Goal: Task Accomplishment & Management: Use online tool/utility

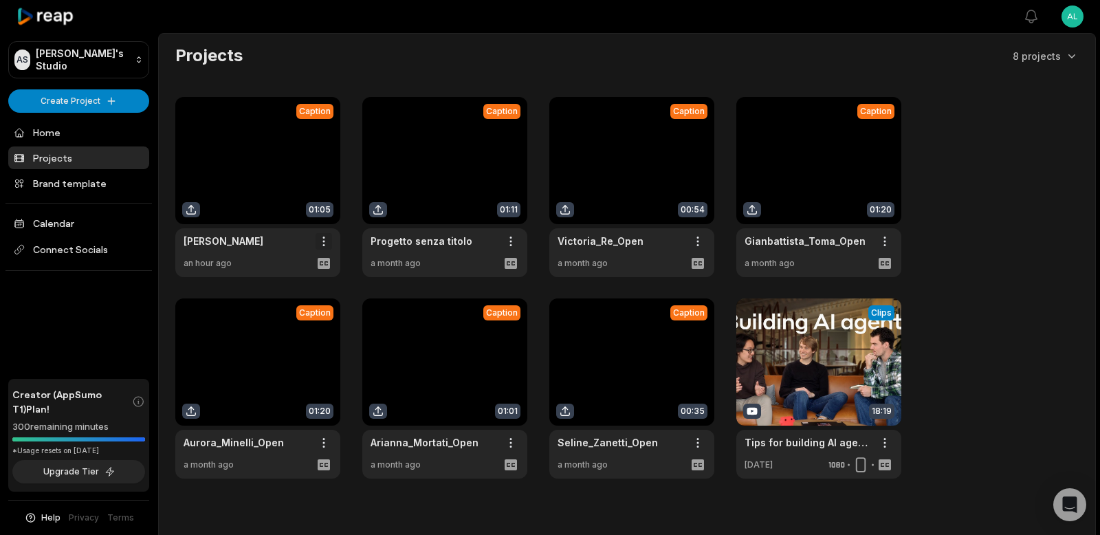
click at [325, 241] on html "AS [PERSON_NAME]'s Studio Create Project Home Projects Brand template Calendar …" at bounding box center [550, 267] width 1100 height 535
click at [316, 186] on html "AS [PERSON_NAME]'s Studio Create Project Home Projects Brand template Calendar …" at bounding box center [550, 267] width 1100 height 535
click at [318, 145] on link at bounding box center [257, 187] width 165 height 180
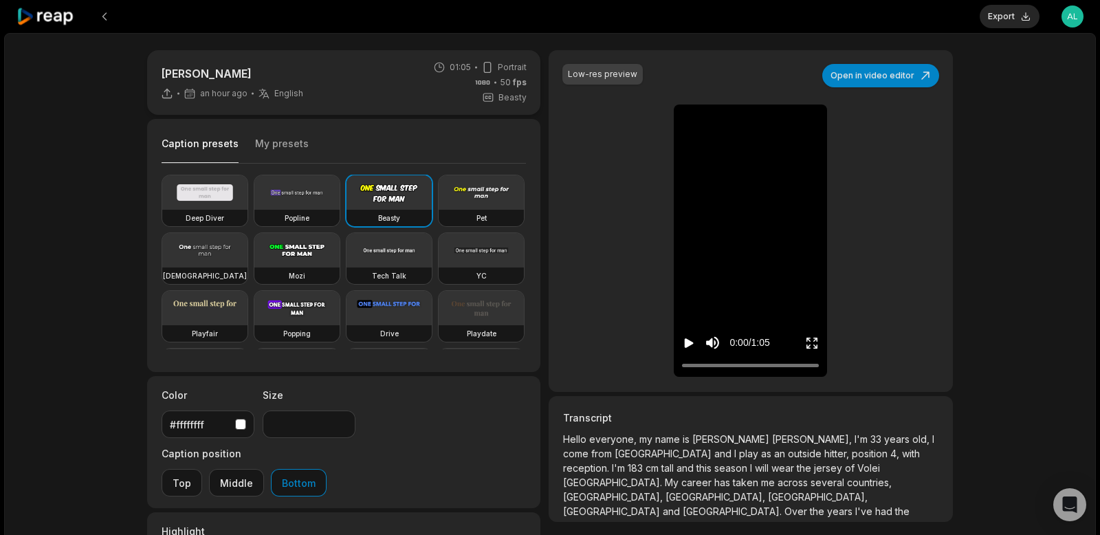
click at [607, 71] on div "Low-res preview" at bounding box center [602, 74] width 69 height 12
click at [688, 341] on icon "Play video" at bounding box center [689, 343] width 9 height 10
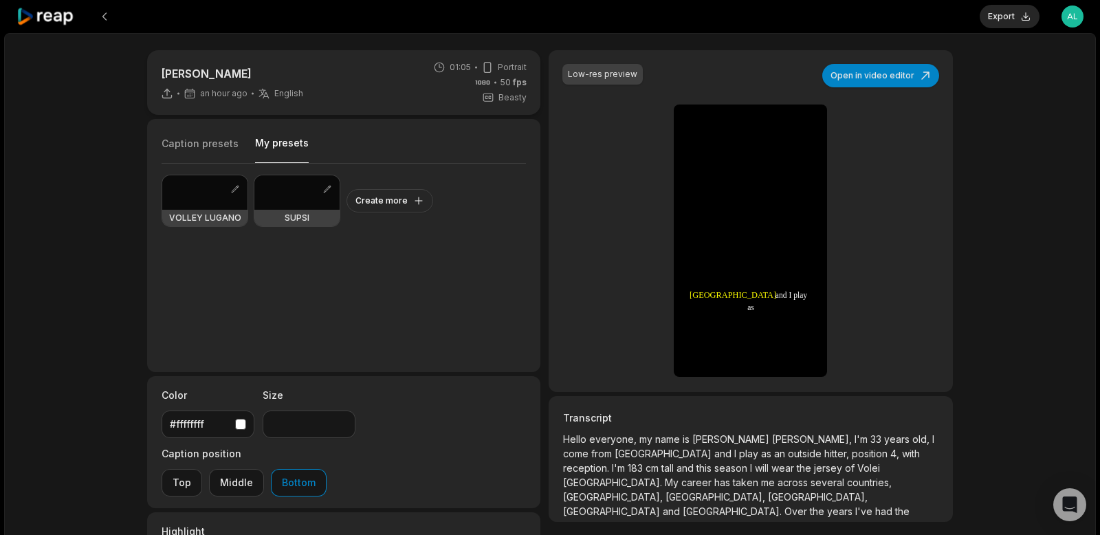
click at [279, 139] on button "My presets" at bounding box center [282, 149] width 54 height 27
click at [196, 191] on div at bounding box center [204, 192] width 85 height 34
type input "**"
click at [772, 441] on span "[PERSON_NAME]," at bounding box center [813, 439] width 82 height 12
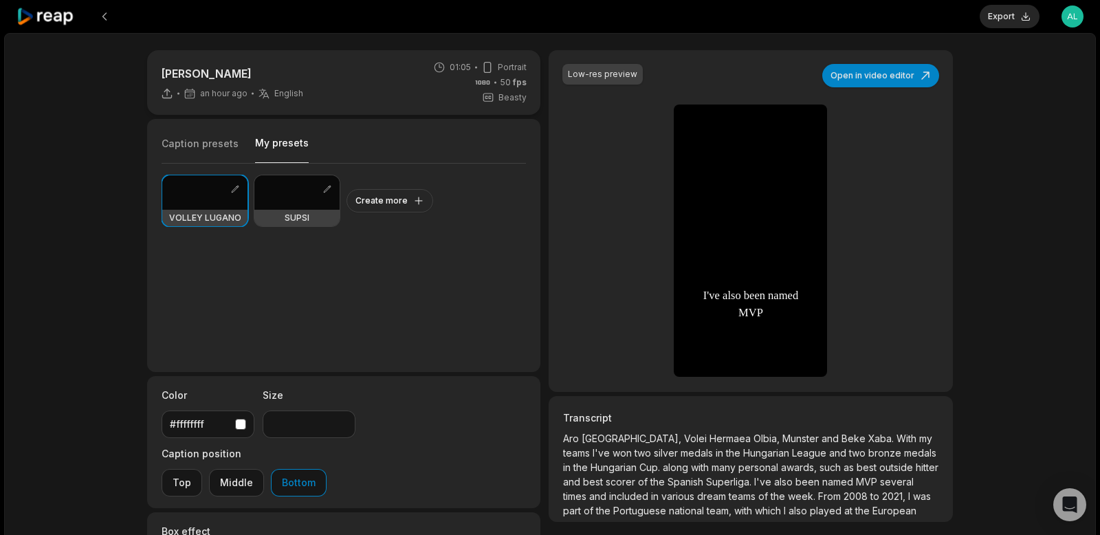
scroll to position [101, 0]
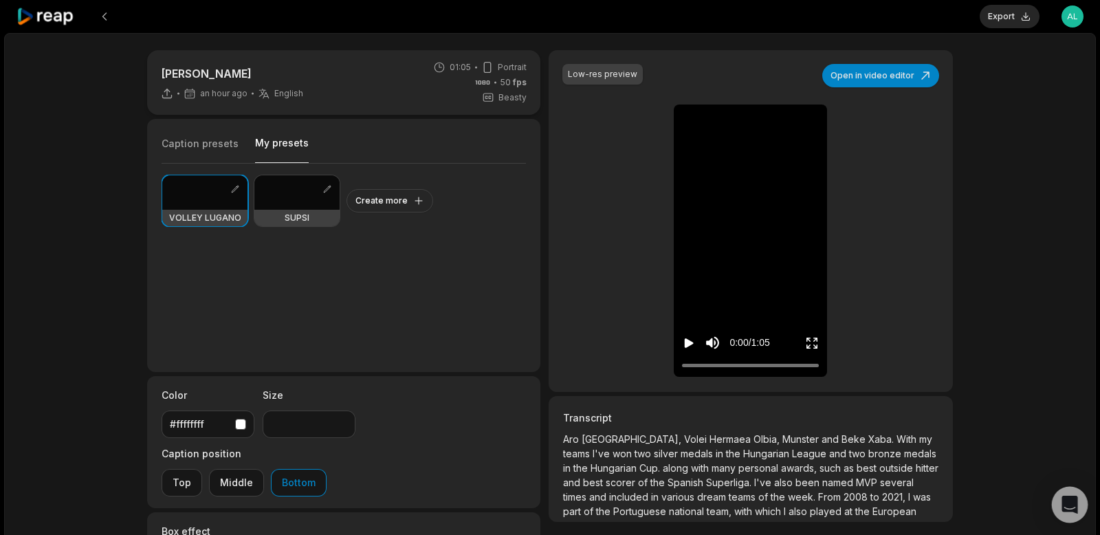
click at [1076, 507] on icon "Open Intercom Messenger" at bounding box center [1069, 505] width 16 height 18
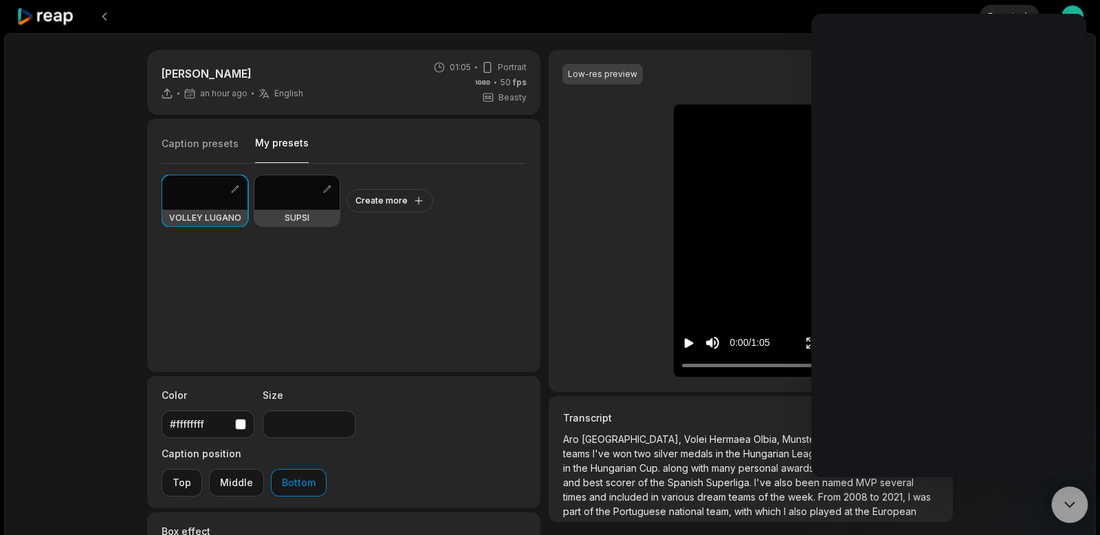
scroll to position [0, 0]
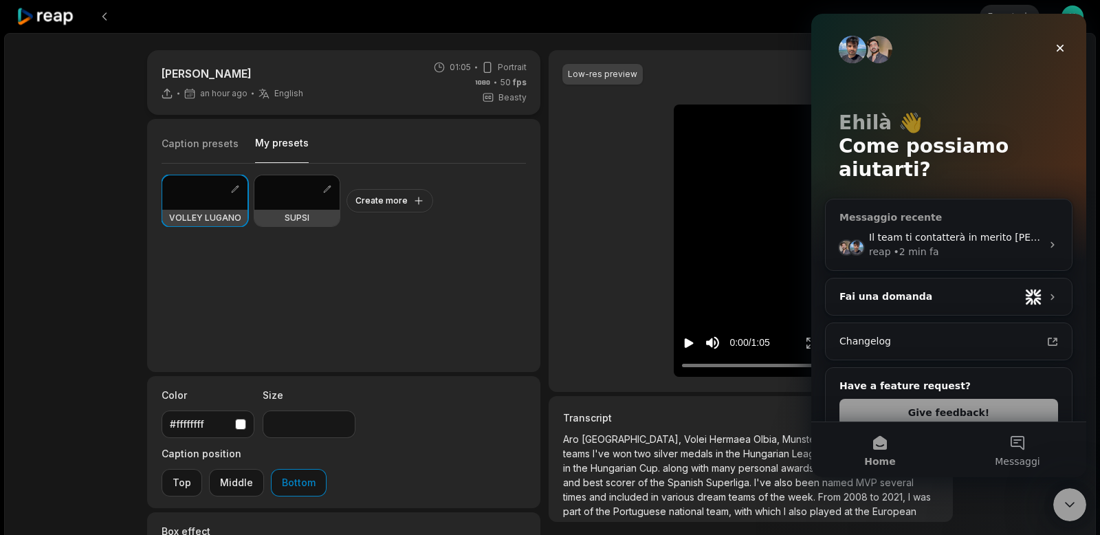
click at [952, 245] on div "reap • 2 min fa" at bounding box center [955, 252] width 173 height 14
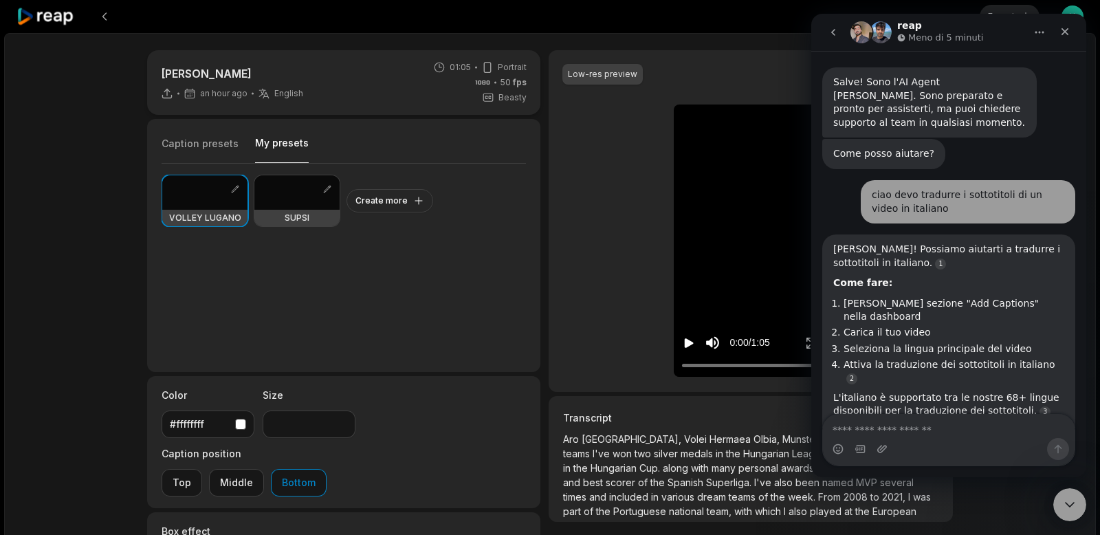
scroll to position [1137, 0]
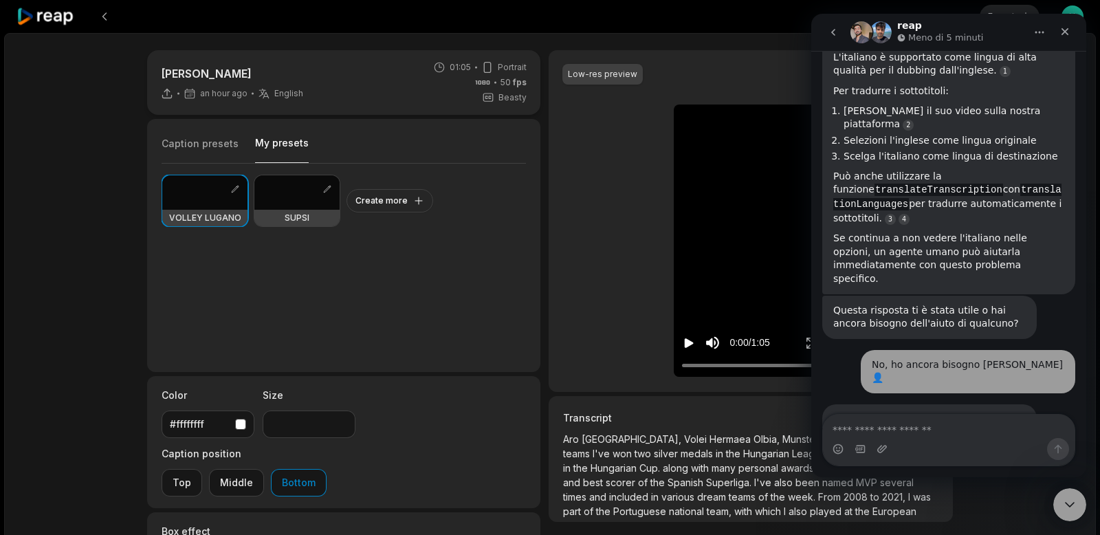
click at [899, 428] on textarea "Scrivi un messaggio..." at bounding box center [949, 426] width 252 height 23
type textarea "*****"
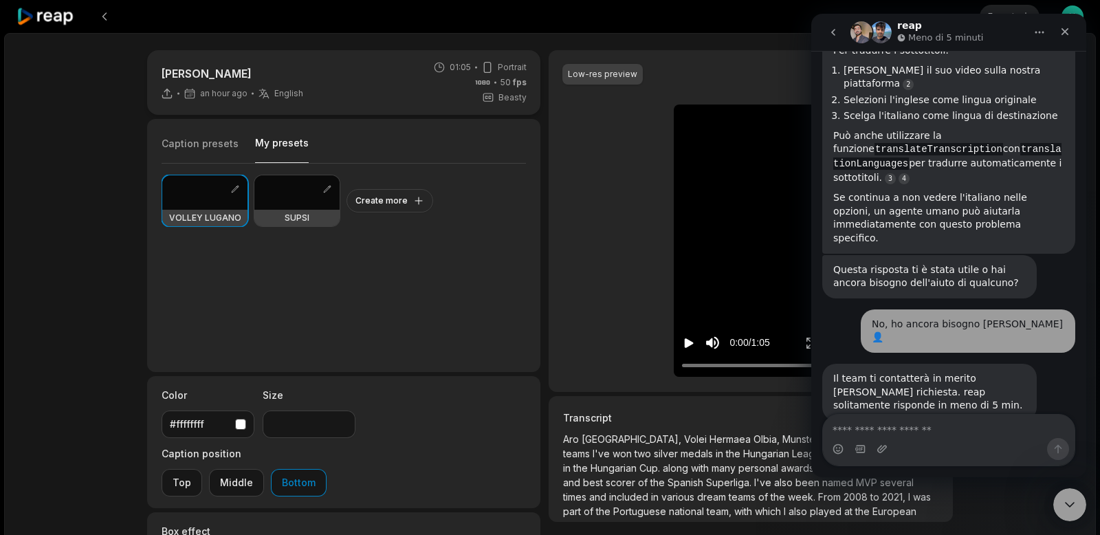
type textarea "*"
type textarea "**********"
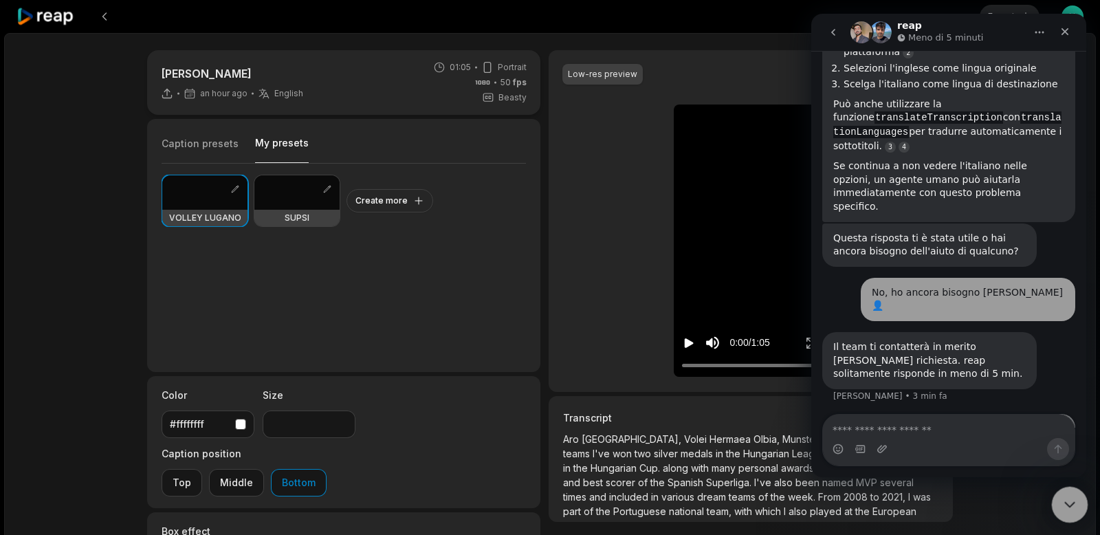
click at [1064, 499] on icon "Chiudi il messenger Intercom" at bounding box center [1067, 502] width 16 height 16
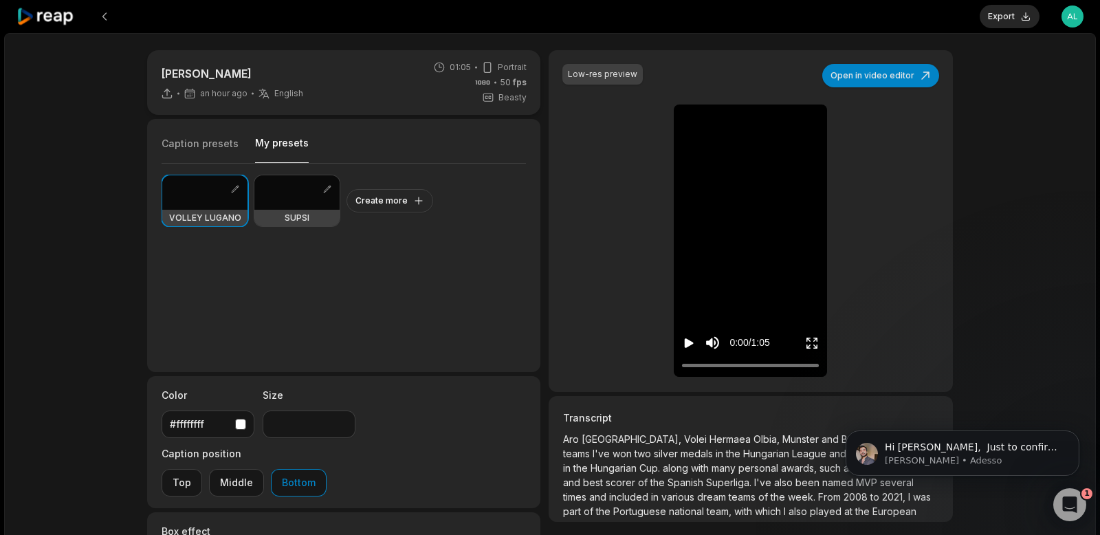
scroll to position [1283, 0]
click at [927, 454] on p "Sam • Adesso" at bounding box center [973, 460] width 177 height 12
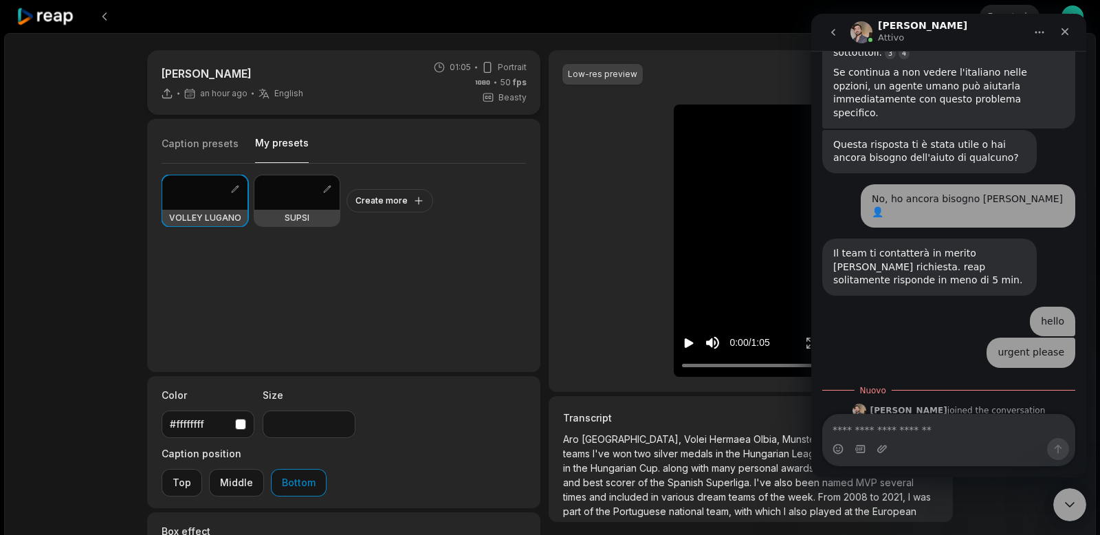
scroll to position [1306, 0]
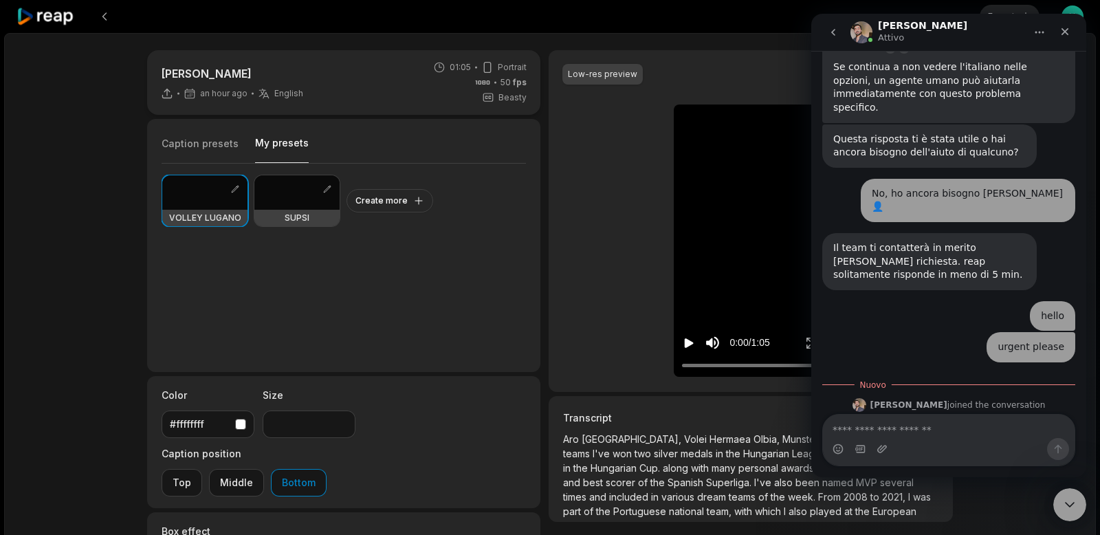
click at [935, 432] on textarea "Scrivi un messaggio..." at bounding box center [949, 426] width 252 height 23
type textarea "*******"
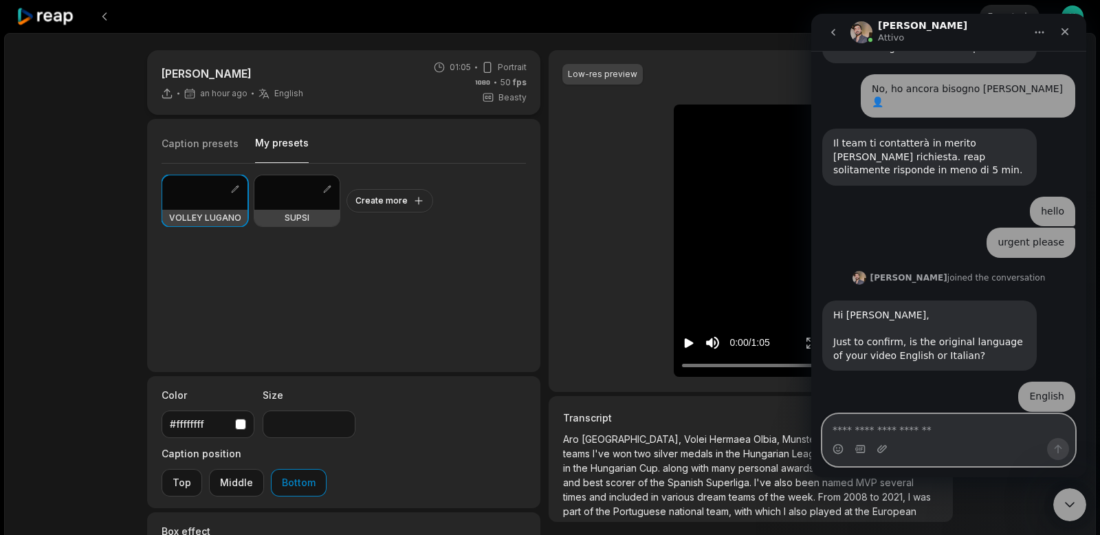
scroll to position [1420, 0]
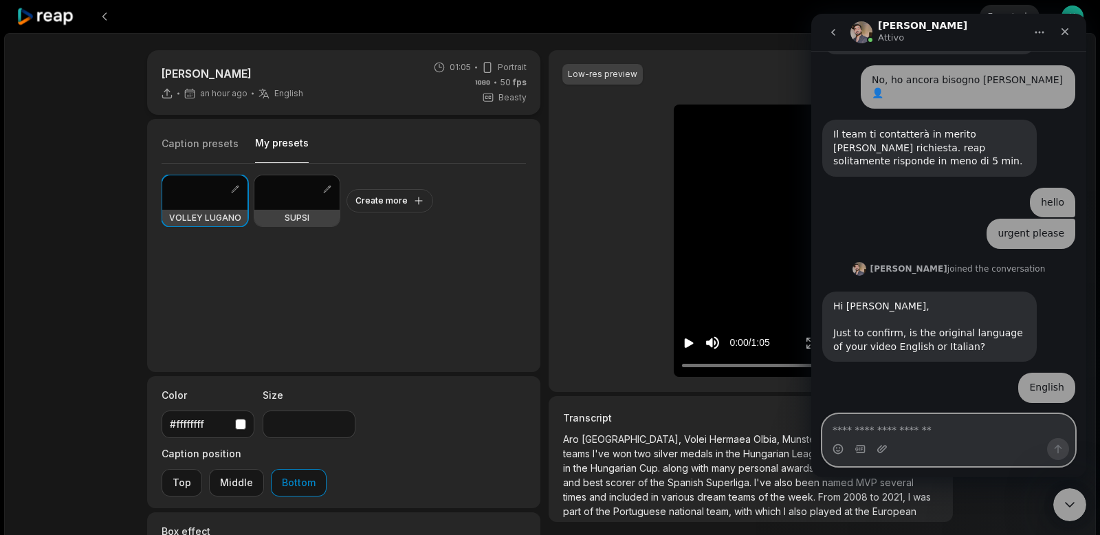
click at [914, 425] on textarea "Scrivi un messaggio..." at bounding box center [949, 426] width 252 height 23
type textarea "**"
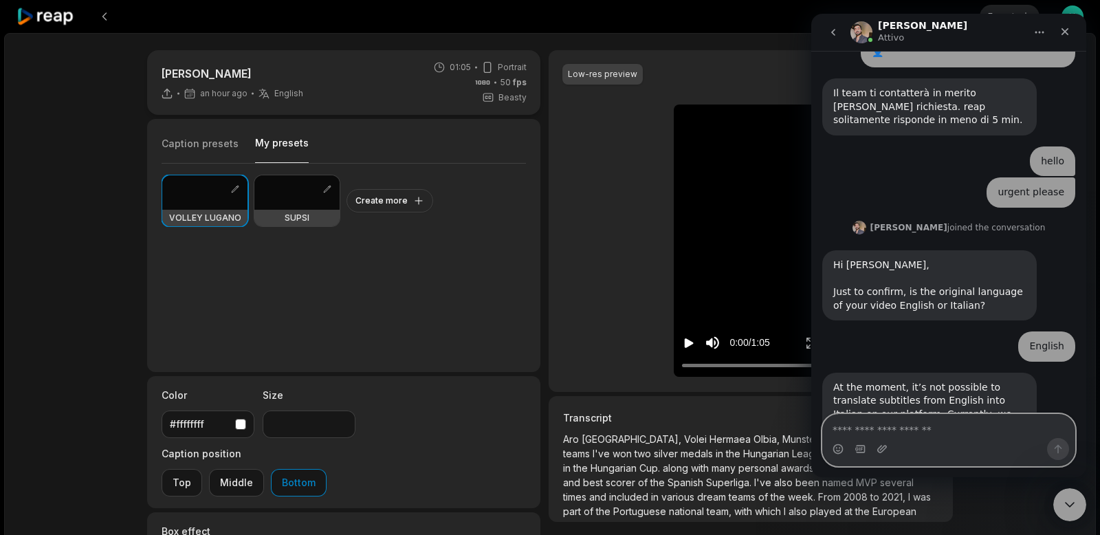
click at [863, 422] on textarea "Scrivi un messaggio..." at bounding box center [949, 426] width 252 height 23
type textarea "**********"
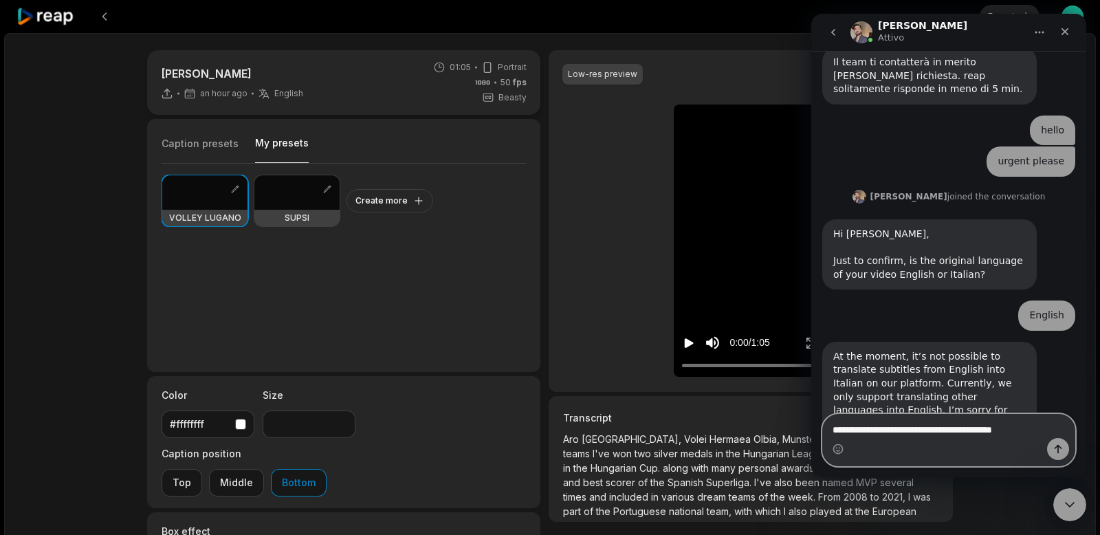
type textarea "**********"
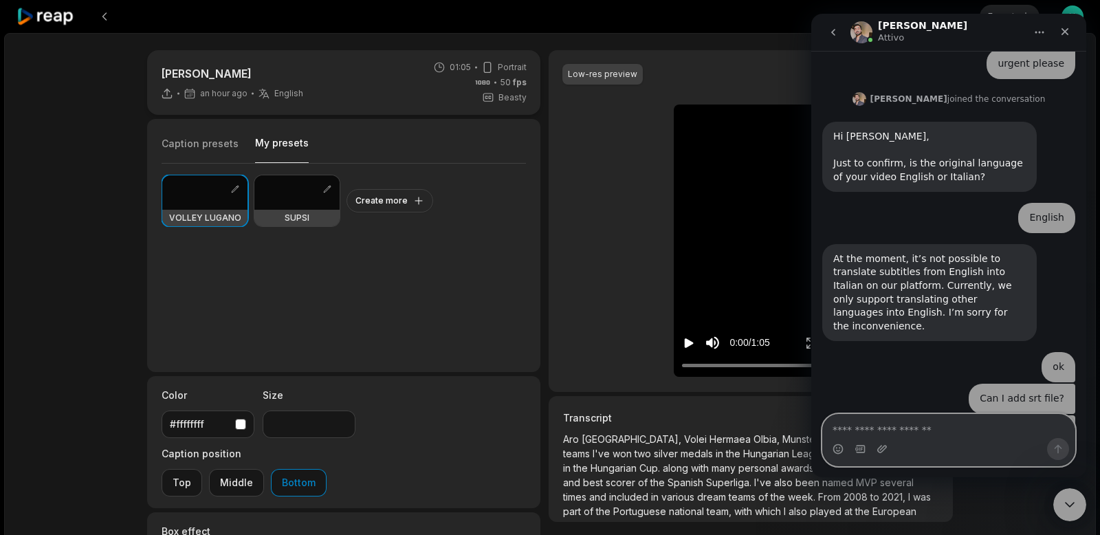
scroll to position [1604, 0]
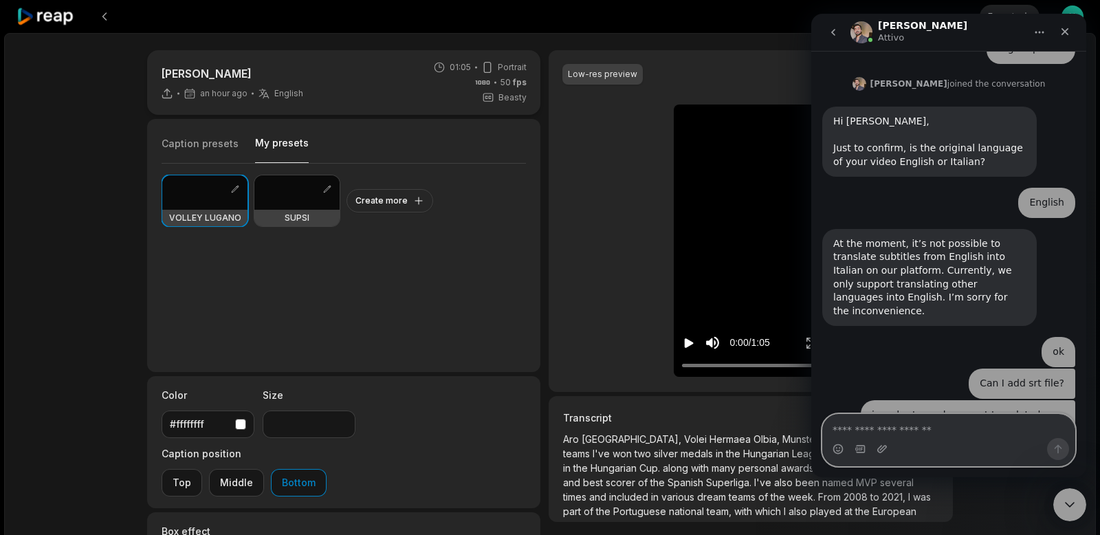
click at [889, 426] on textarea "Scrivi un messaggio..." at bounding box center [949, 426] width 252 height 23
type textarea "*"
click at [102, 16] on button at bounding box center [104, 16] width 25 height 25
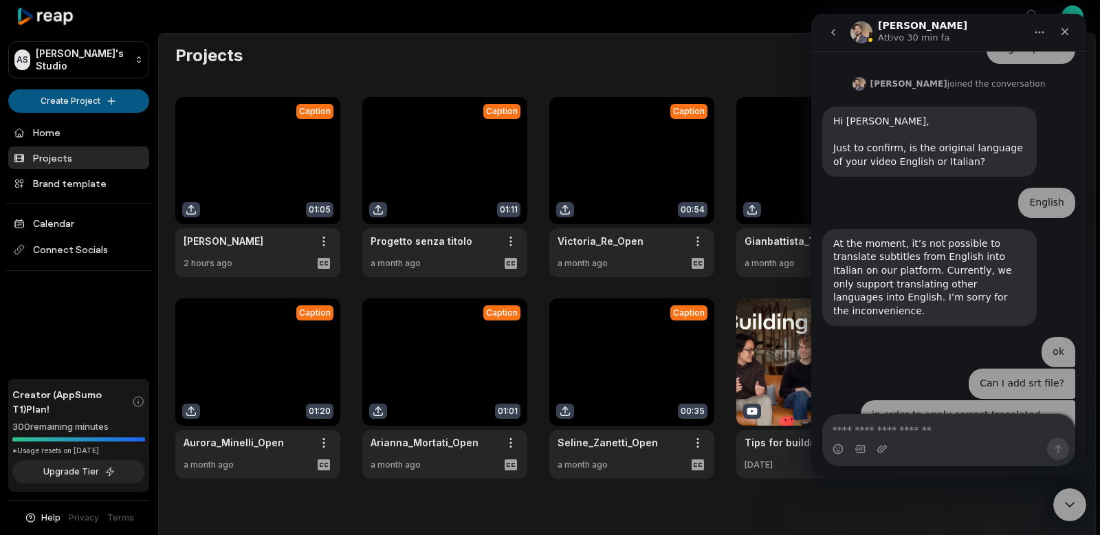
click at [73, 98] on html "AS Alessio's Studio Create Project Home Projects Brand template Calendar Connec…" at bounding box center [550, 267] width 1100 height 535
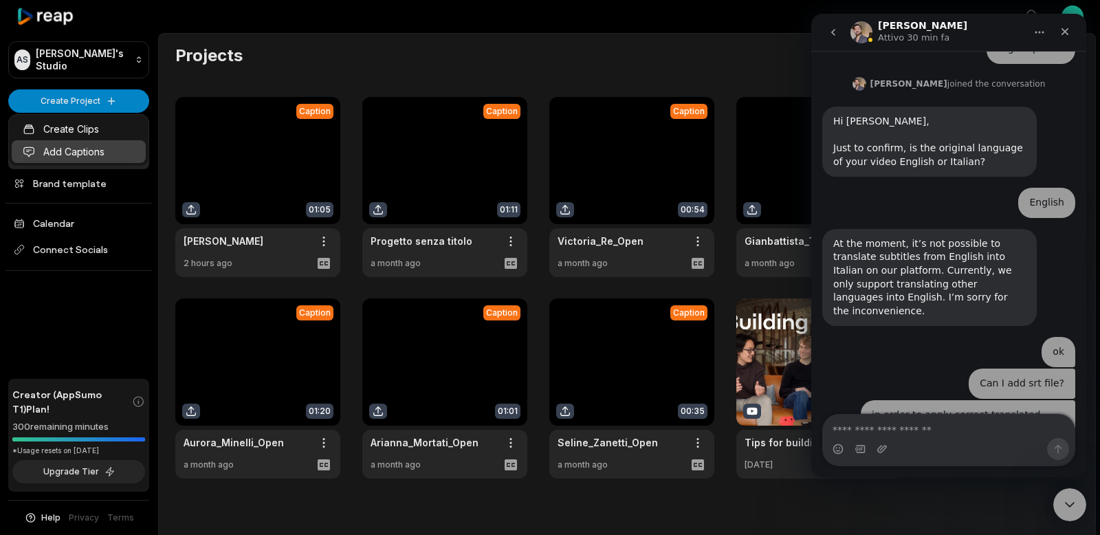
click at [62, 148] on link "Add Captions" at bounding box center [79, 151] width 134 height 23
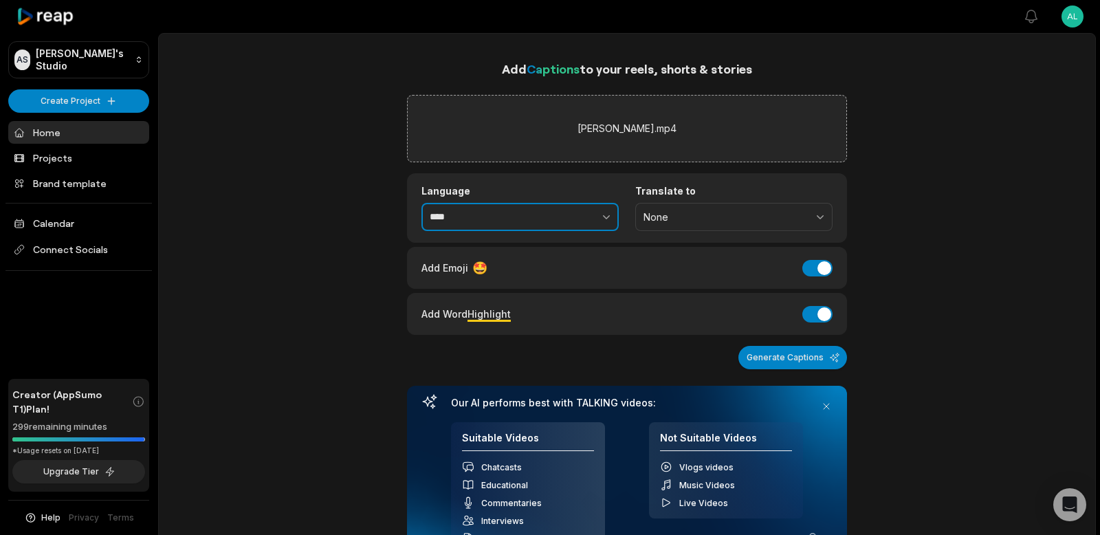
click at [588, 210] on button "button" at bounding box center [576, 217] width 85 height 29
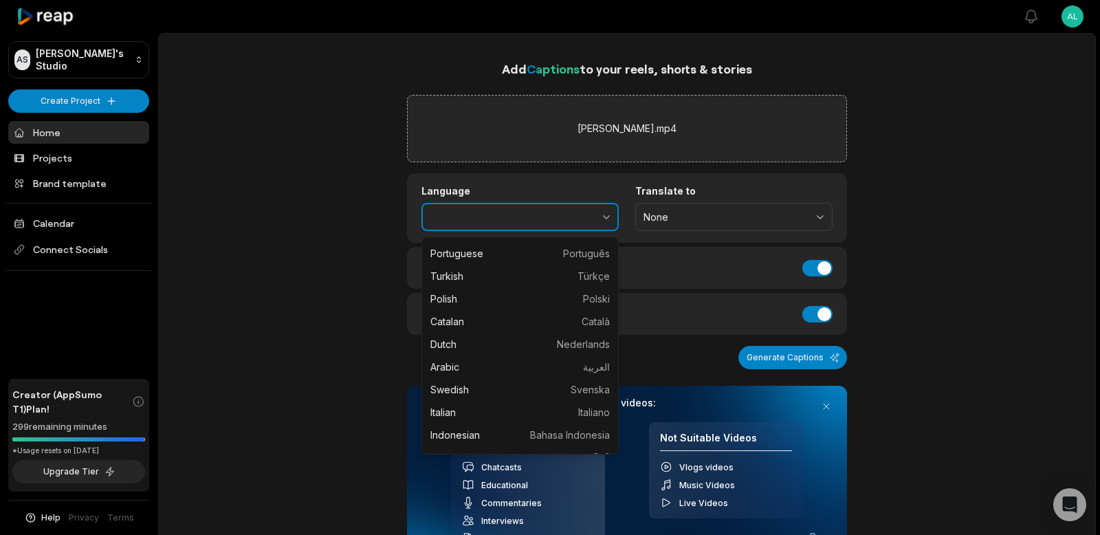
scroll to position [232, 0]
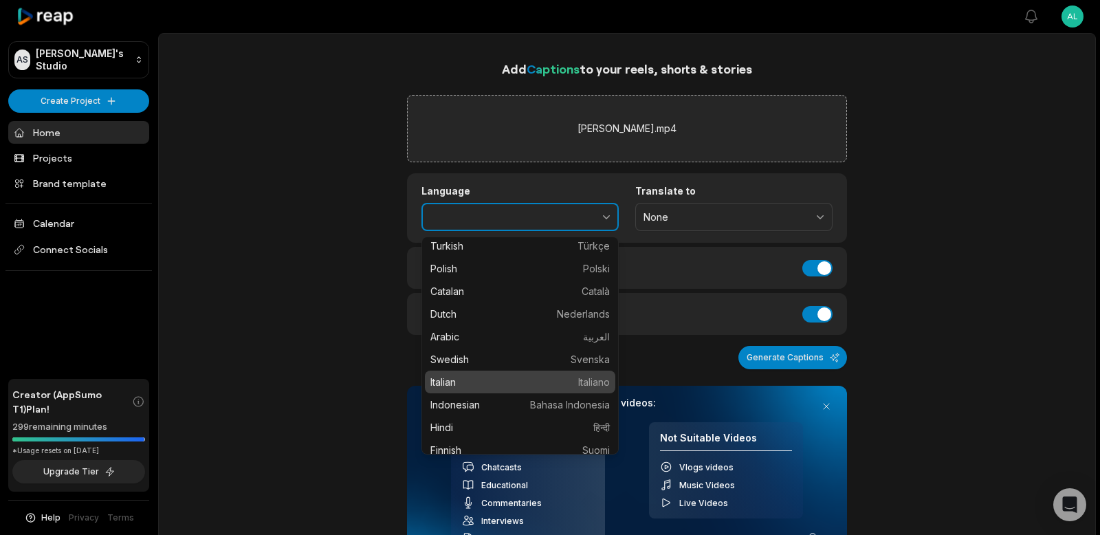
type input "*******"
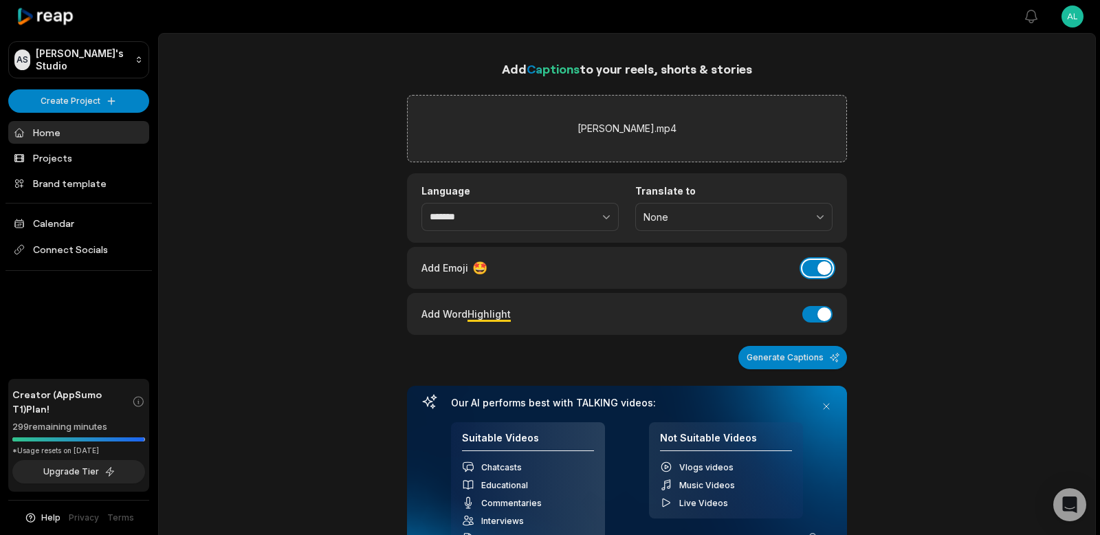
click at [818, 267] on button "Add Emoji" at bounding box center [817, 268] width 30 height 16
click at [816, 309] on button "Add Word Highlight" at bounding box center [817, 314] width 30 height 16
click at [793, 359] on button "Generate Captions" at bounding box center [792, 357] width 109 height 23
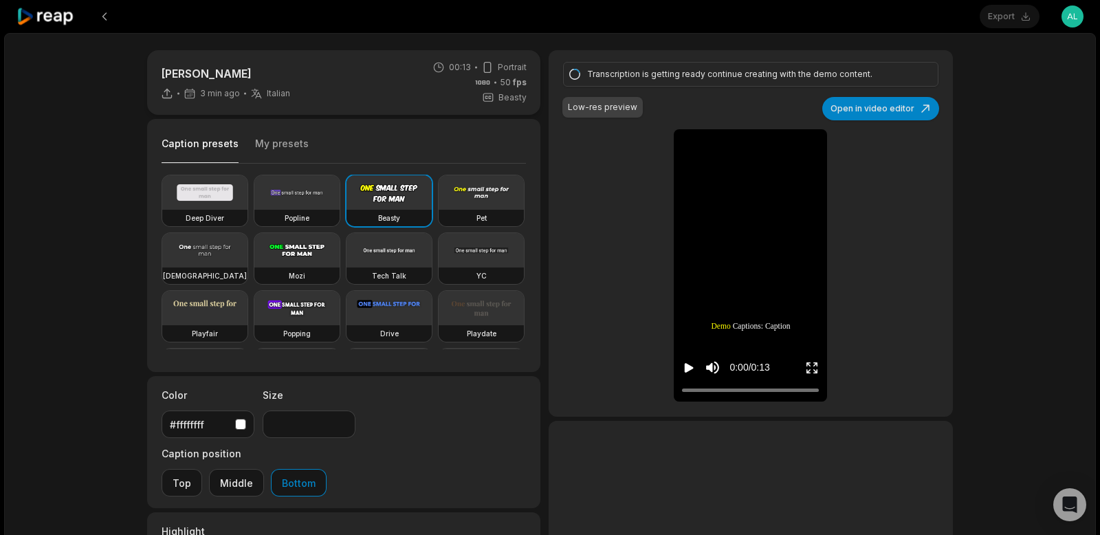
click at [279, 145] on button "My presets" at bounding box center [282, 150] width 54 height 26
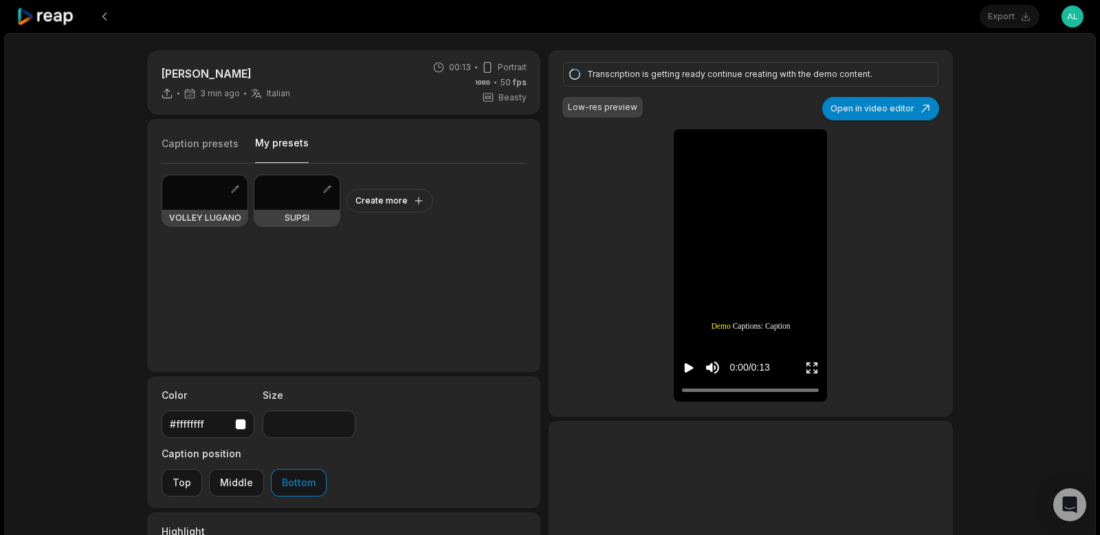
click at [190, 187] on div at bounding box center [204, 192] width 85 height 34
type input "**"
click at [685, 371] on icon "Play video" at bounding box center [689, 368] width 9 height 10
click at [687, 369] on icon "Pause video" at bounding box center [686, 368] width 2 height 10
click at [101, 8] on button at bounding box center [104, 16] width 25 height 25
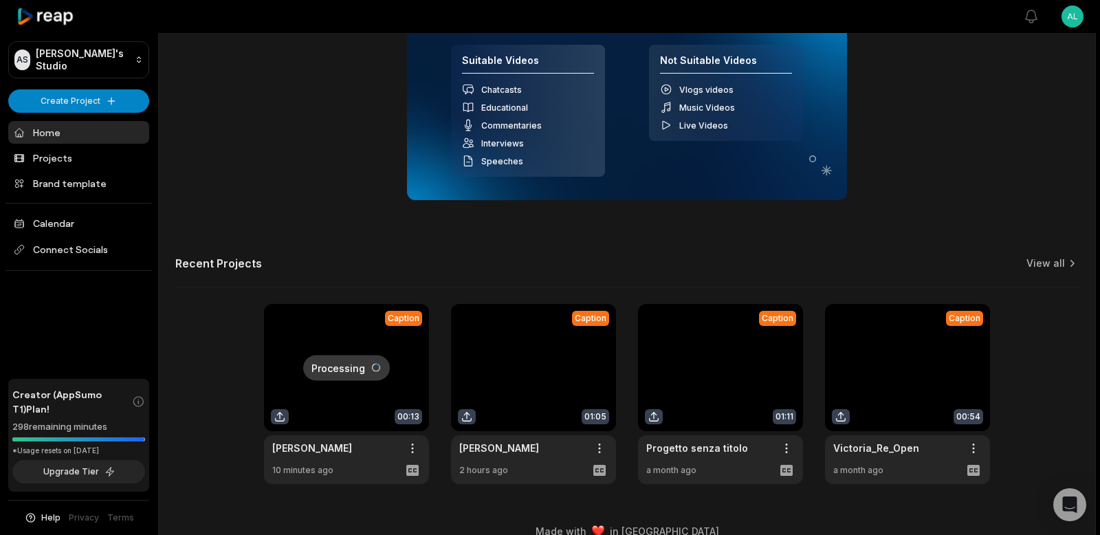
scroll to position [483, 0]
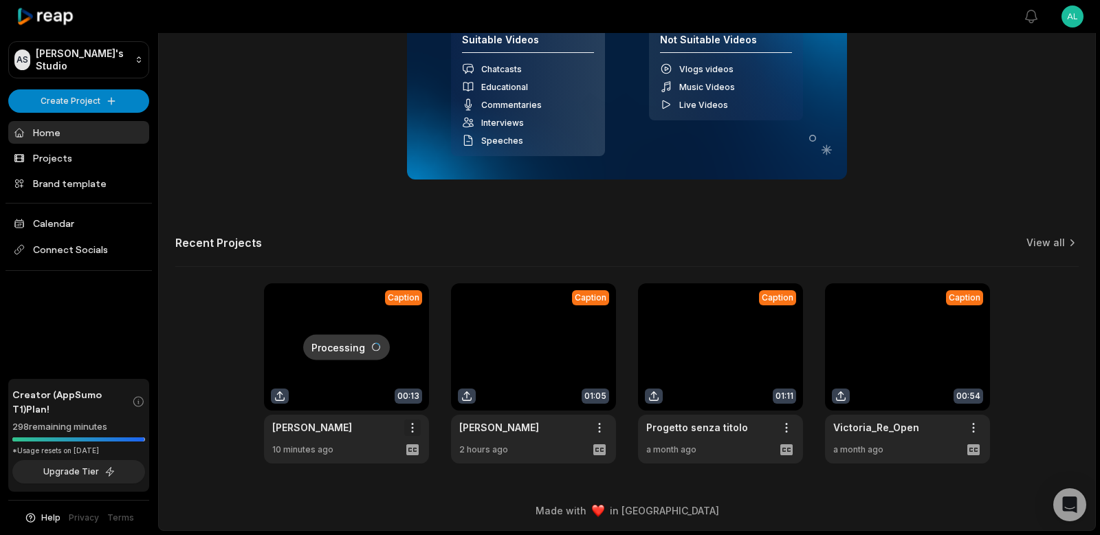
click at [375, 471] on span "Delete" at bounding box center [371, 476] width 30 height 14
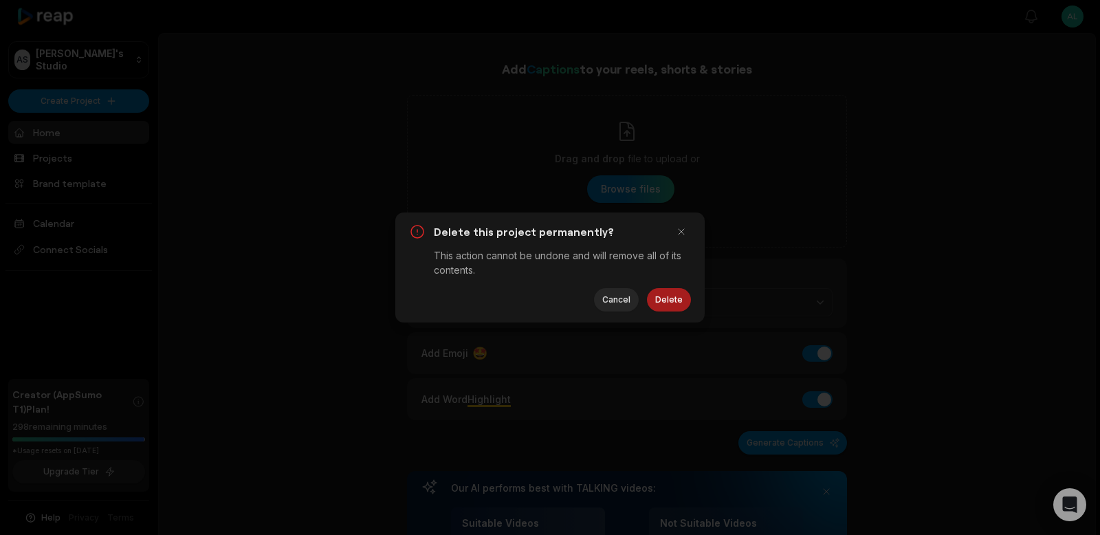
click at [676, 304] on button "Delete" at bounding box center [669, 299] width 44 height 23
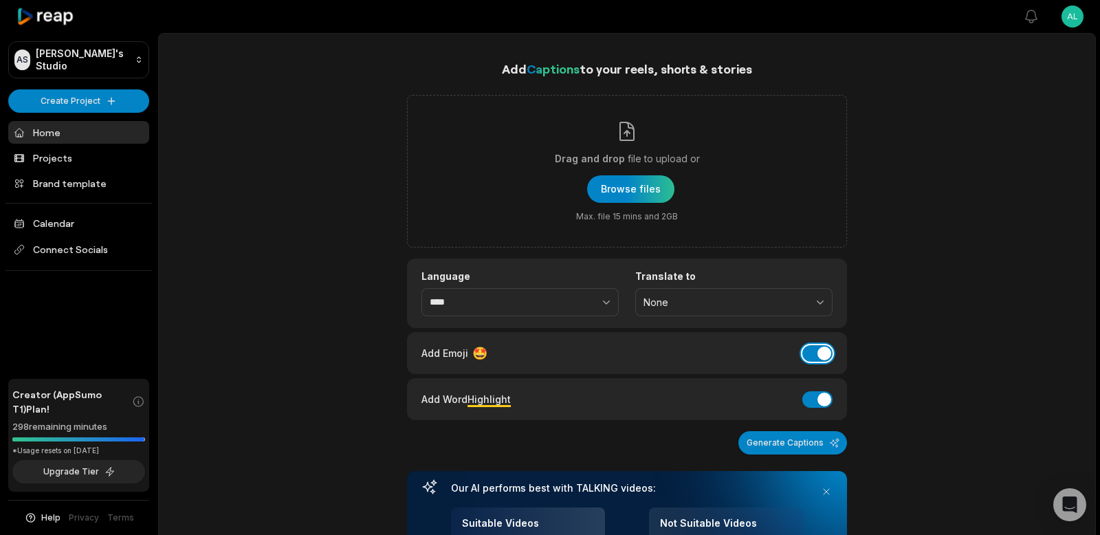
click at [825, 345] on button "Add Emoji" at bounding box center [817, 353] width 30 height 16
click at [806, 399] on button "Add Word Highlight" at bounding box center [817, 399] width 30 height 16
click at [586, 298] on button "button" at bounding box center [576, 302] width 85 height 29
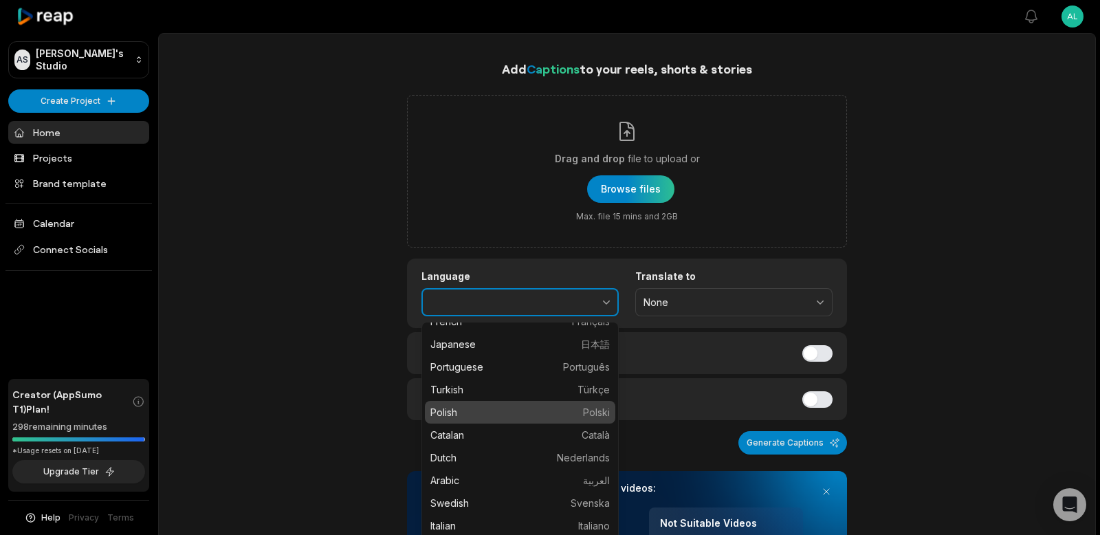
scroll to position [197, 0]
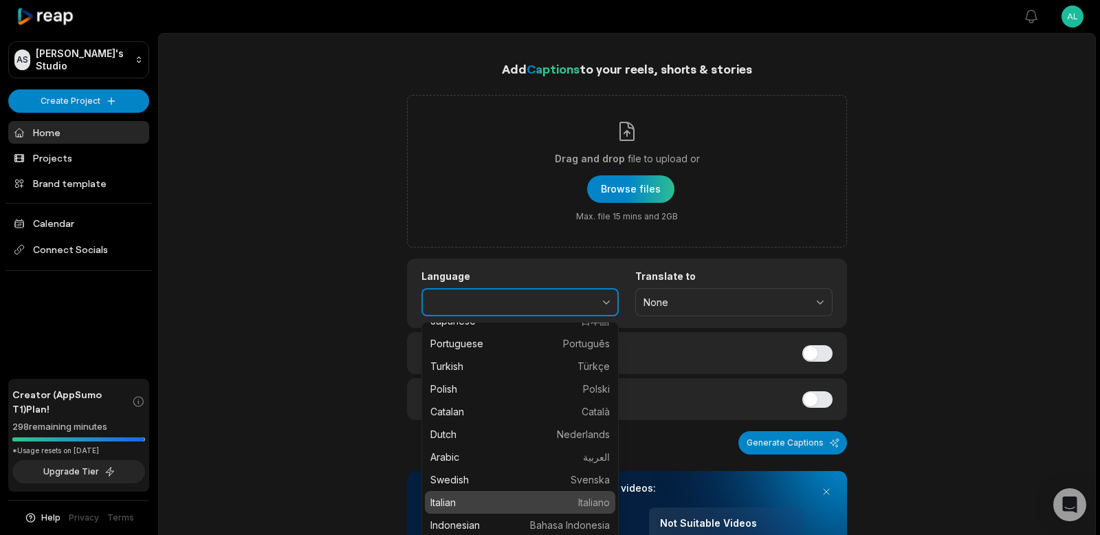
type input "*******"
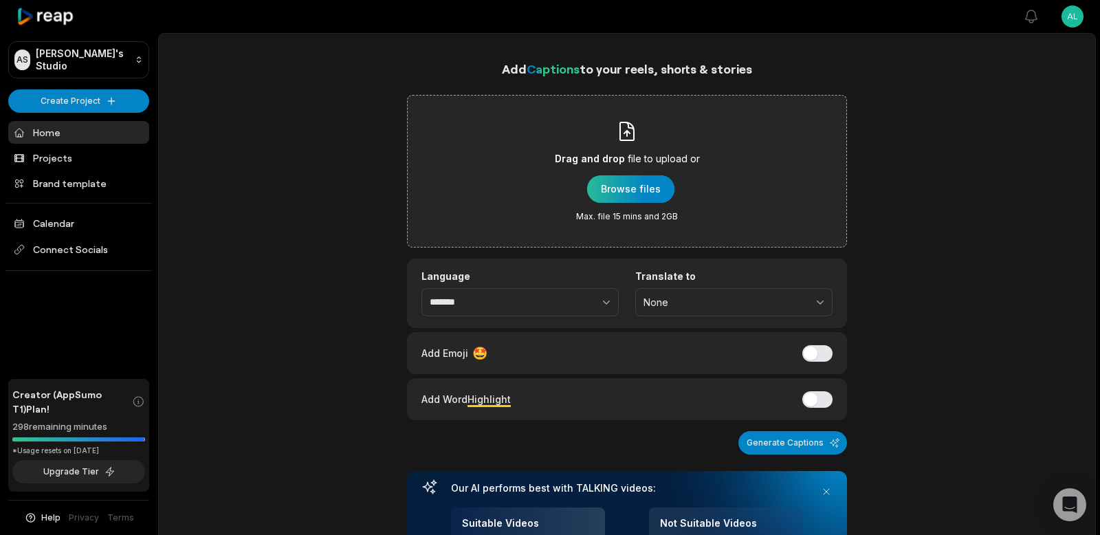
click at [659, 178] on div "button" at bounding box center [630, 188] width 87 height 27
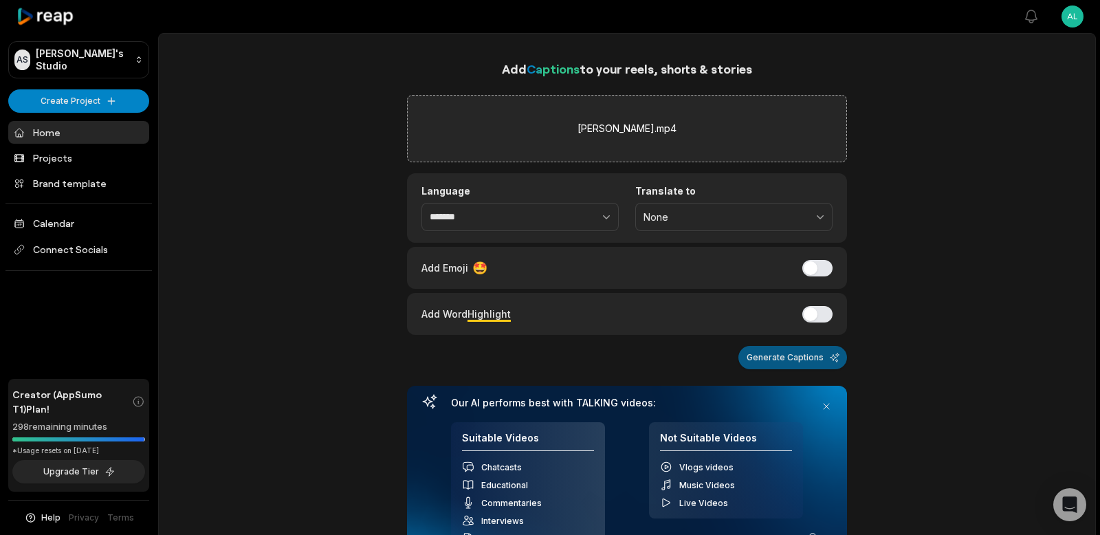
click at [801, 356] on button "Generate Captions" at bounding box center [792, 357] width 109 height 23
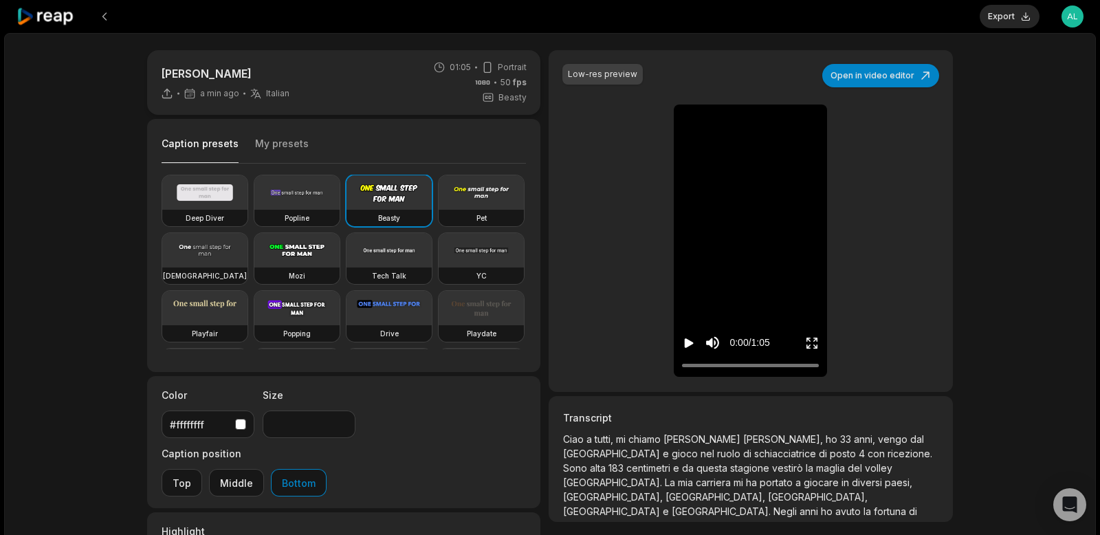
click at [689, 344] on icon "Play video" at bounding box center [689, 343] width 9 height 10
click at [276, 140] on button "My presets" at bounding box center [282, 150] width 54 height 26
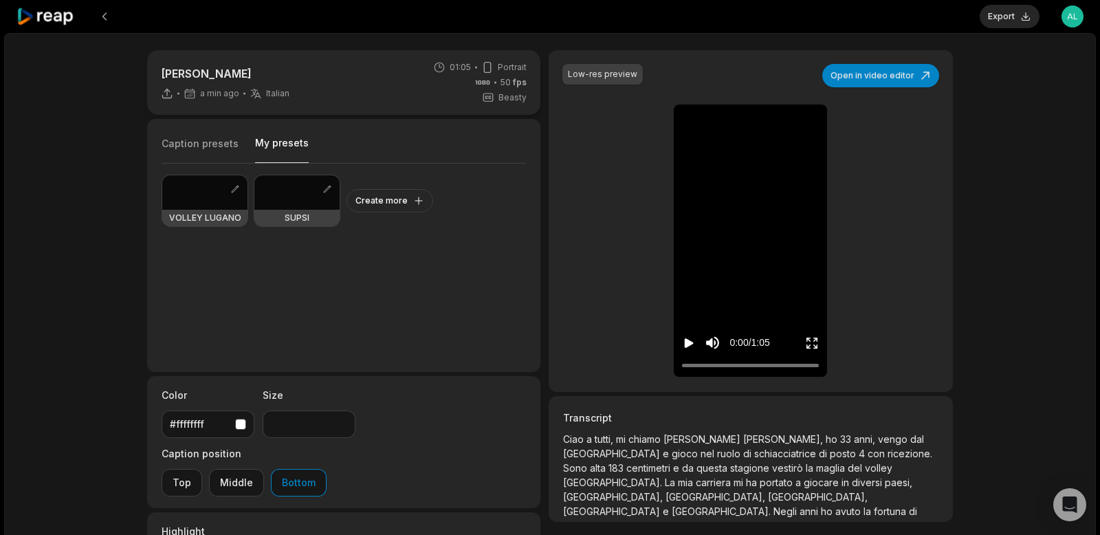
click at [190, 188] on div at bounding box center [204, 192] width 85 height 34
type input "**"
click at [685, 344] on icon "Play video" at bounding box center [689, 343] width 9 height 10
click at [690, 344] on icon "Pause video" at bounding box center [689, 343] width 14 height 14
click at [892, 76] on button "Open in video editor" at bounding box center [880, 75] width 117 height 23
